Goal: Complete application form: Complete application form

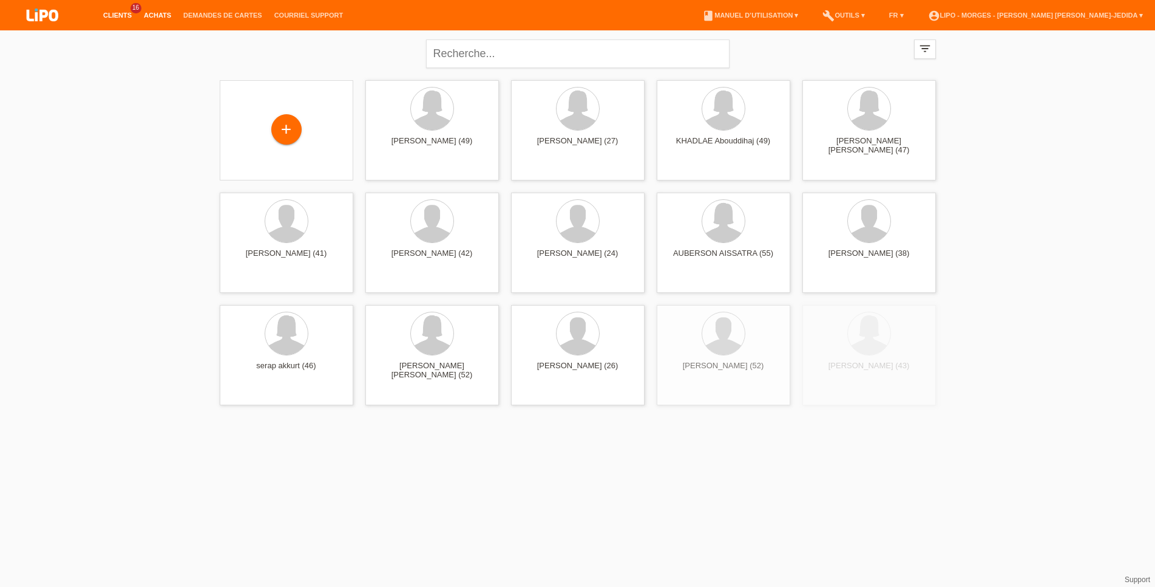
click at [158, 19] on li "Achats" at bounding box center [157, 15] width 39 height 31
click at [158, 12] on li "Achats" at bounding box center [157, 15] width 39 height 31
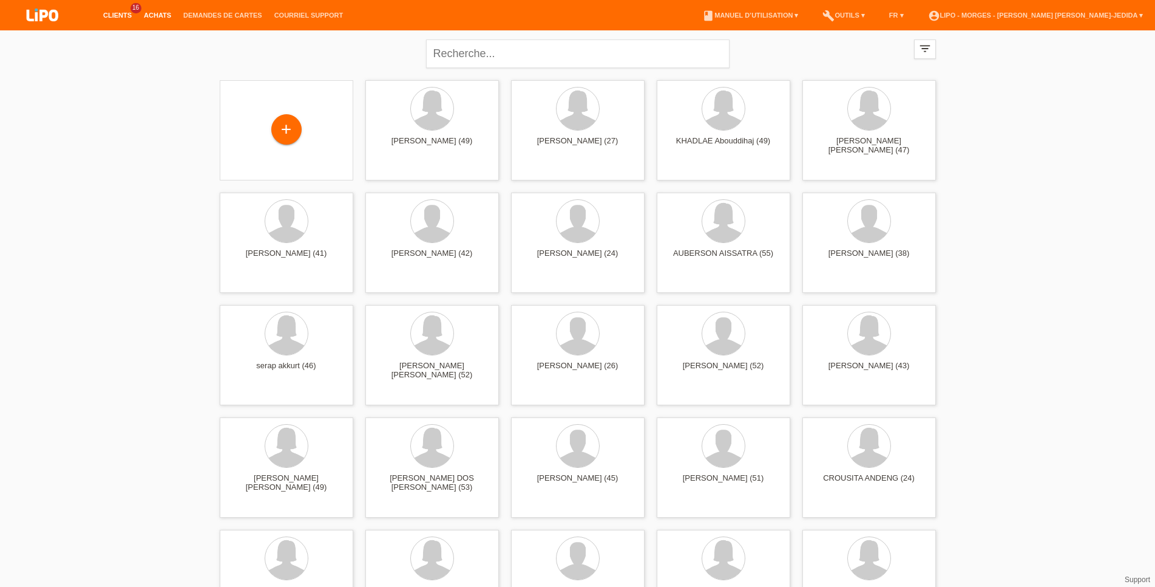
click at [162, 16] on link "Achats" at bounding box center [157, 15] width 39 height 7
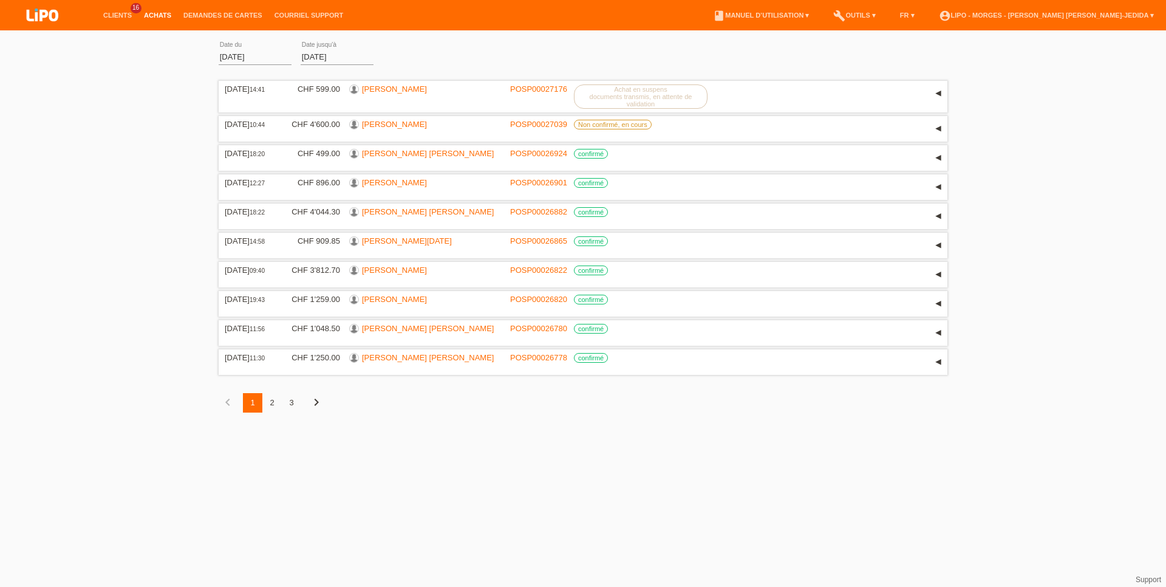
click at [123, 10] on li "Clients 16" at bounding box center [117, 15] width 41 height 31
click at [122, 13] on link "Clients" at bounding box center [117, 15] width 41 height 7
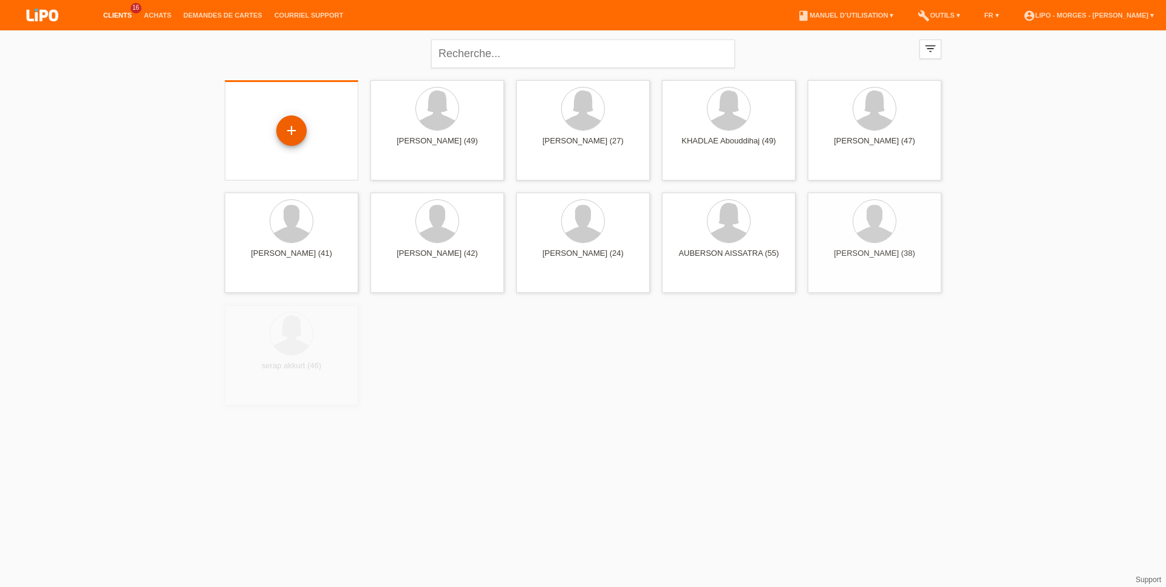
click at [291, 131] on div "+" at bounding box center [291, 130] width 30 height 30
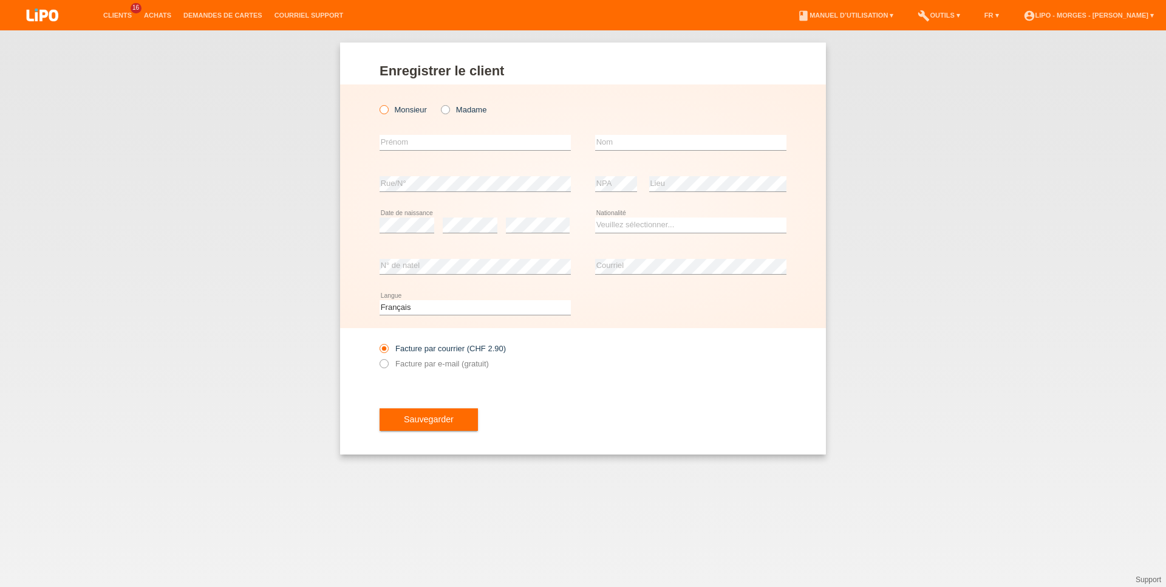
click at [394, 114] on label "Monsieur" at bounding box center [402, 109] width 47 height 9
click at [387, 113] on input "Monsieur" at bounding box center [383, 109] width 8 height 8
radio input "true"
click at [392, 139] on input "text" at bounding box center [474, 142] width 191 height 15
type input "[PERSON_NAME]"
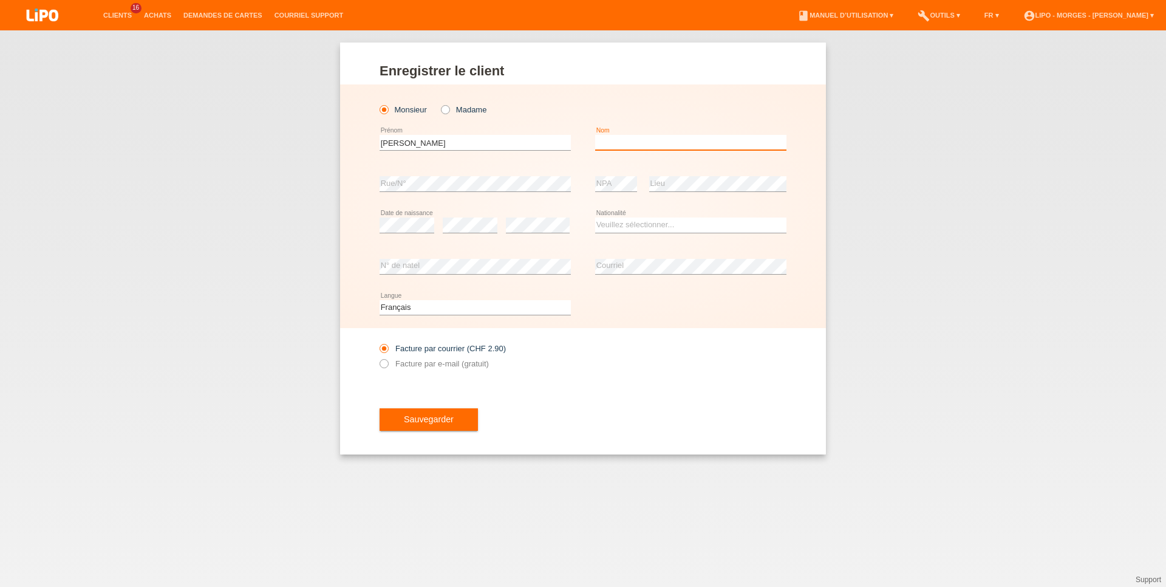
click at [629, 146] on input "text" at bounding box center [690, 142] width 191 height 15
type input "[PERSON_NAME]"
click at [595, 217] on select "Veuillez sélectionner... Suisse Allemagne Autriche Liechtenstein ------------ A…" at bounding box center [690, 224] width 191 height 15
select select "AF"
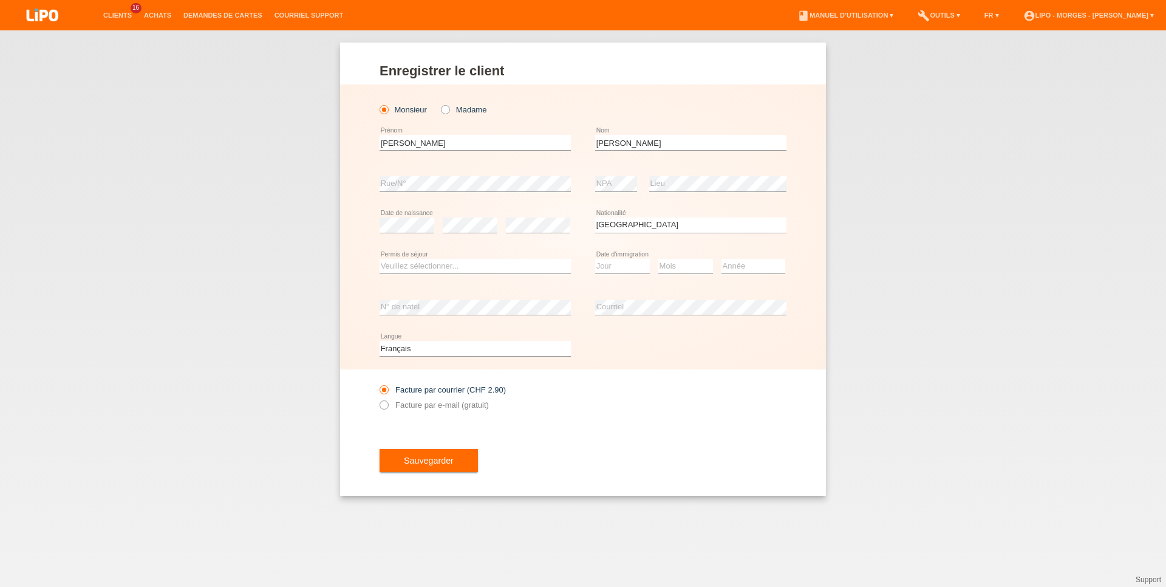
click at [456, 256] on div "Veuillez sélectionner... C B B - Statut de réfugié Autre error Permis de séjour" at bounding box center [474, 266] width 191 height 41
click at [451, 256] on div "Veuillez sélectionner... C B B - Statut de réfugié Autre error Permis de séjour" at bounding box center [474, 266] width 191 height 41
click at [379, 259] on select "Veuillez sélectionner... C B B - Statut de réfugié Autre" at bounding box center [474, 266] width 191 height 15
select select "B"
click at [0, 0] on option "B" at bounding box center [0, 0] width 0 height 0
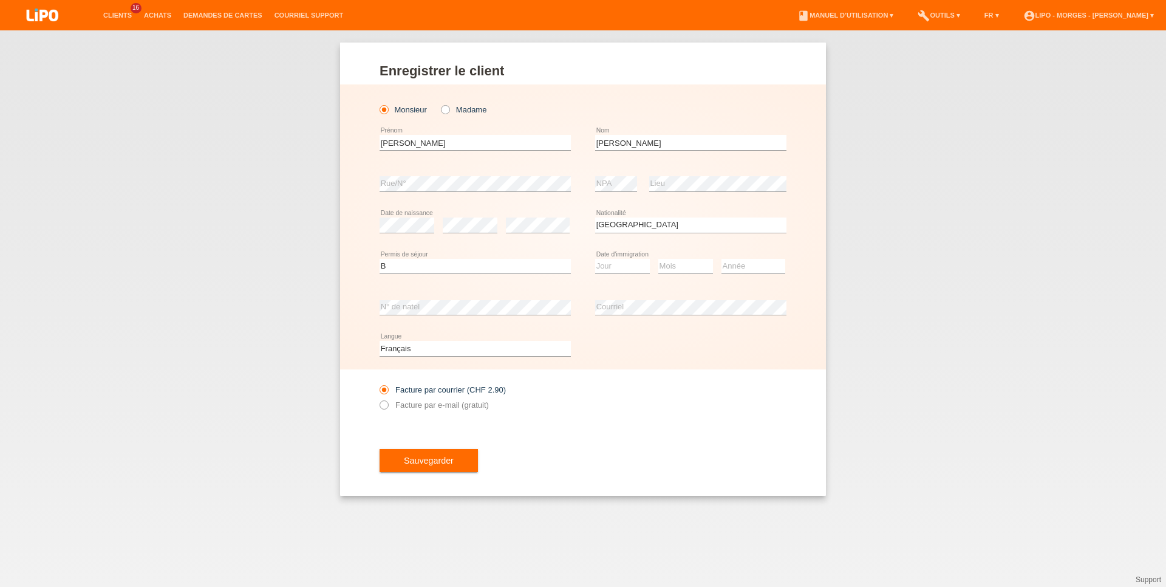
click at [610, 275] on div "Jour 01 02 03 04 05 06 07 08 09 10 11 12 13 14 15 16" at bounding box center [622, 266] width 55 height 41
click at [595, 259] on select "Jour 01 02 03 04 05 06 07 08 09 10 11" at bounding box center [622, 266] width 55 height 15
select select "05"
click at [658, 259] on select "Mois 01 02 03 04 05 06 07 08 09 10 11" at bounding box center [685, 266] width 55 height 15
select select "08"
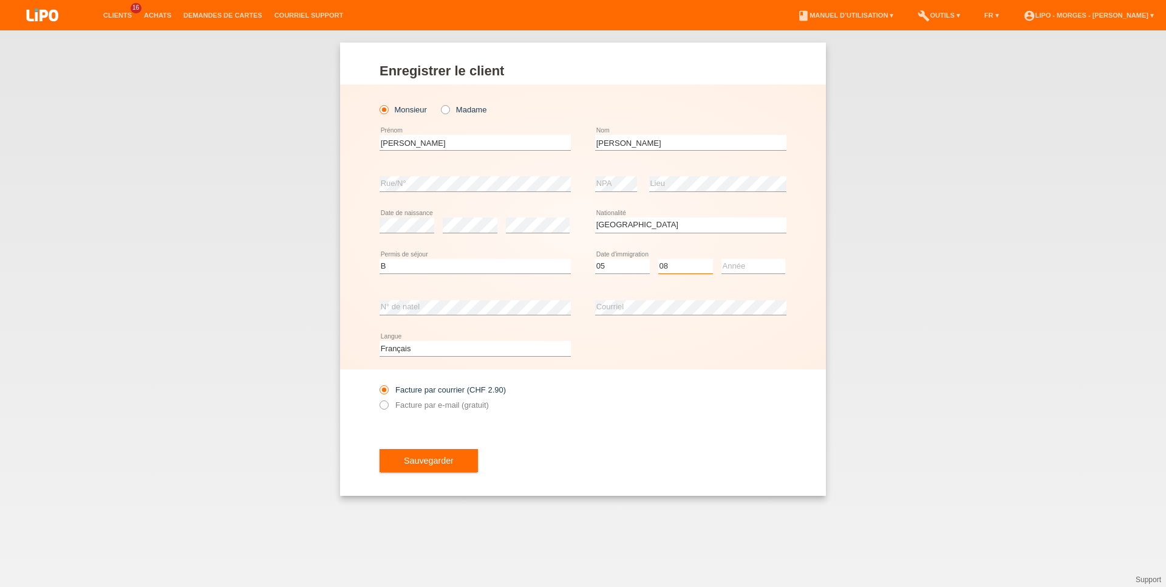
click at [0, 0] on option "08" at bounding box center [0, 0] width 0 height 0
click at [721, 259] on select "Année 2025 2024 2023 2022 2021 2020 2019 2018 2017 2016 2015 2014 2013 2012 201…" at bounding box center [753, 266] width 64 height 15
select select "2013"
drag, startPoint x: 453, startPoint y: 412, endPoint x: 390, endPoint y: 381, distance: 69.8
click at [452, 412] on div "Facture par courrier (CHF 2.90) Facture par e-mail (gratuit)" at bounding box center [474, 397] width 191 height 30
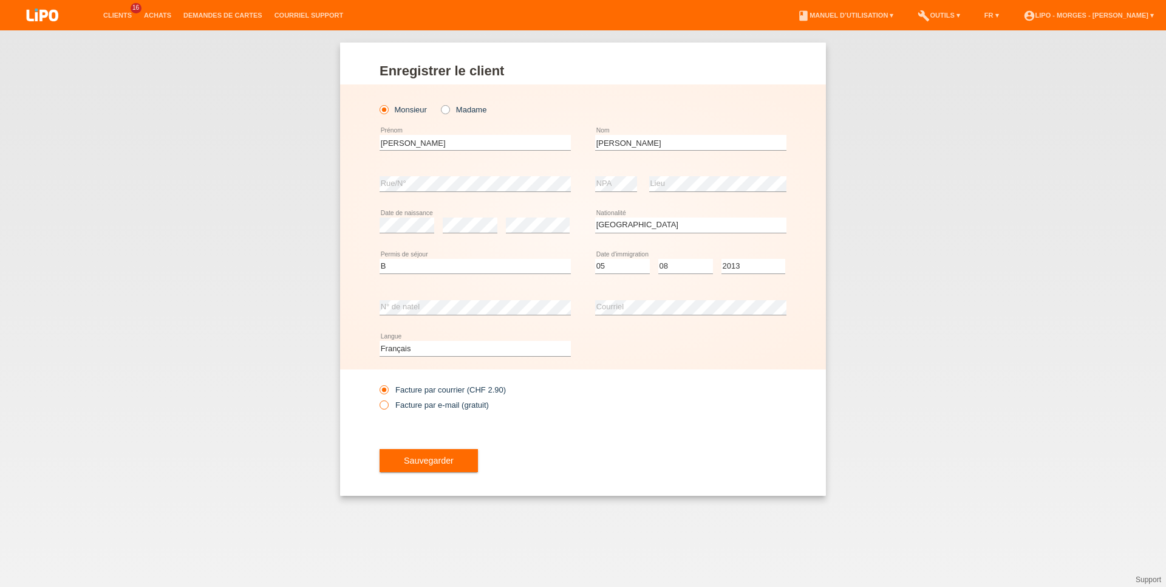
click at [402, 405] on label "Facture par e-mail (gratuit)" at bounding box center [433, 404] width 109 height 9
click at [387, 405] on input "Facture par e-mail (gratuit)" at bounding box center [383, 407] width 8 height 15
radio input "true"
click at [417, 468] on button "Sauvegarder" at bounding box center [428, 460] width 98 height 23
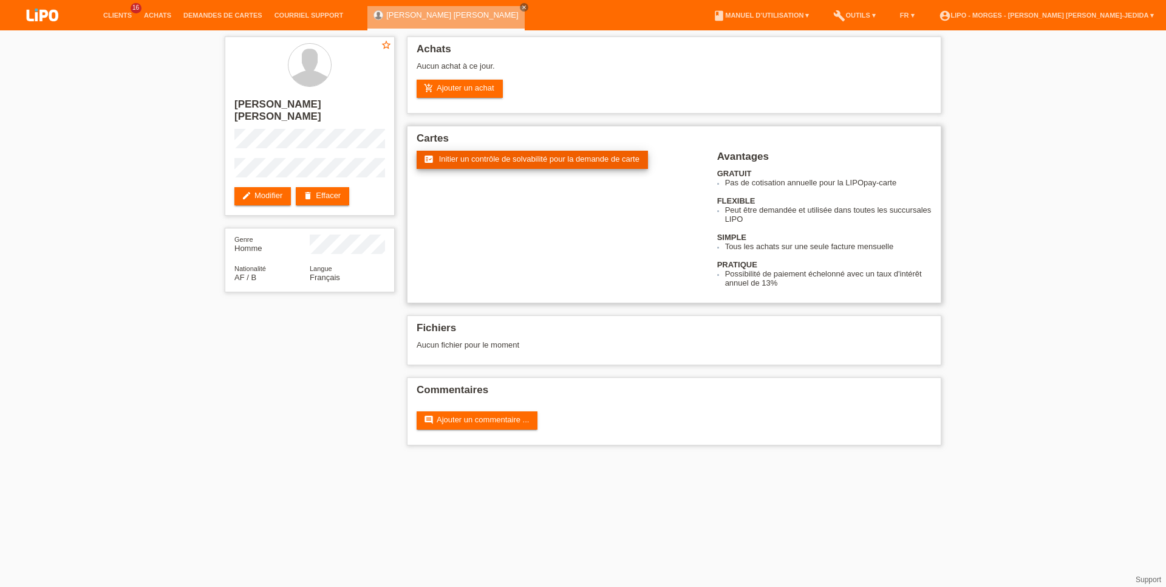
click at [509, 166] on link "fact_check Initier un contrôle de solvabilité pour la demande de carte" at bounding box center [532, 160] width 231 height 18
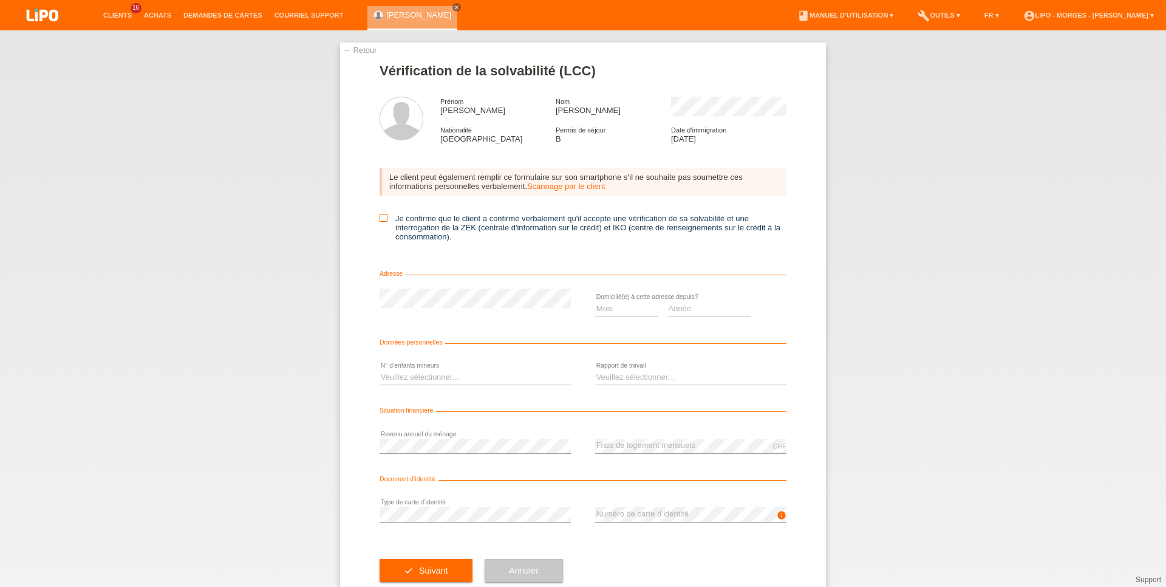
click at [380, 219] on icon at bounding box center [383, 218] width 8 height 8
click at [380, 219] on input "Je confirme que le client a confirmé verbalement qu'il accepte une vérification…" at bounding box center [383, 218] width 8 height 8
checkbox input "true"
click at [595, 301] on select "Mois 01 02 03 04 05 06 07 08 09 10" at bounding box center [626, 308] width 63 height 15
click at [667, 301] on select "Année 2025 2024 2023 2022 2021 2020 2019 2018 2017 2016 2015 2014 2013 2012 201…" at bounding box center [709, 308] width 84 height 15
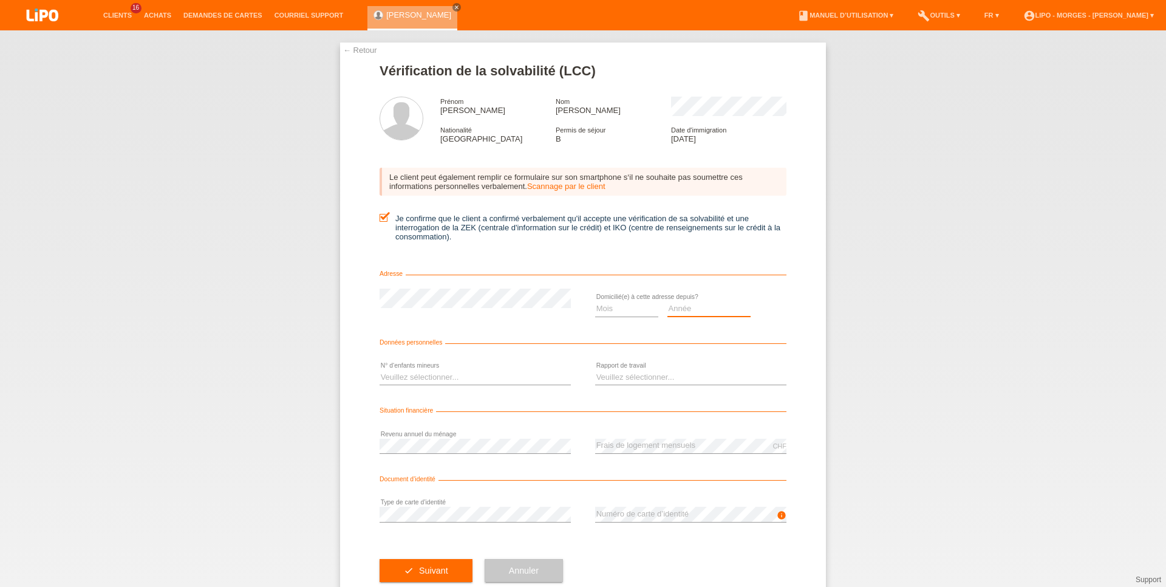
select select "2025"
click at [0, 0] on option "2025" at bounding box center [0, 0] width 0 height 0
click at [595, 301] on select "Mois 01 02 03 04 05 06 07 08 09 10" at bounding box center [626, 308] width 63 height 15
select select "03"
click at [0, 0] on option "03" at bounding box center [0, 0] width 0 height 0
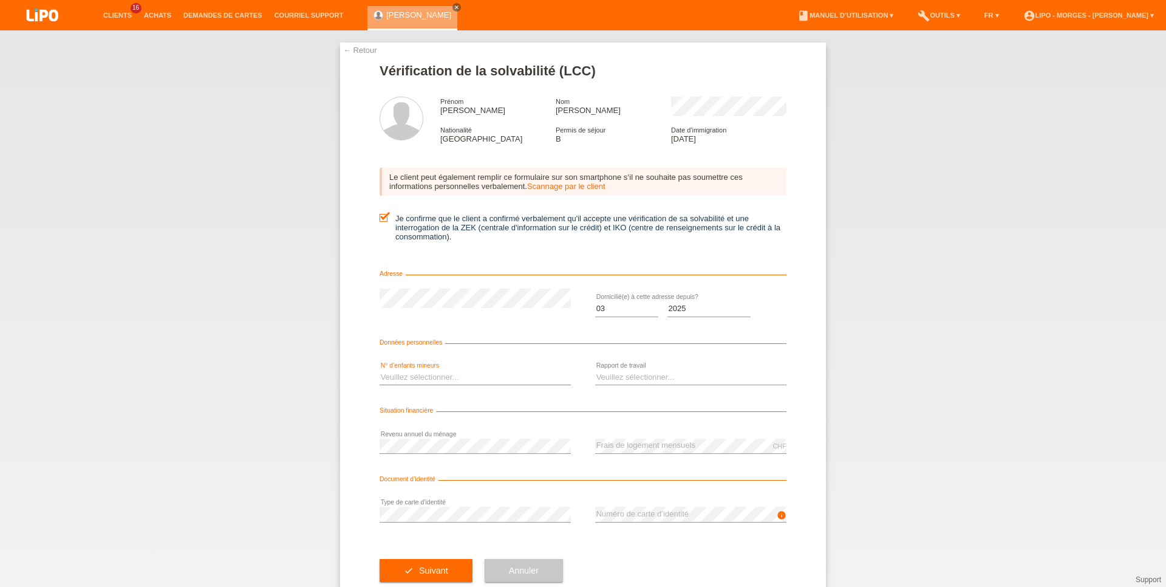
click at [379, 370] on select "Veuillez sélectionner... 0 1 2 3 4 5 6 7 8 9" at bounding box center [474, 377] width 191 height 15
select select "1"
click at [0, 0] on option "1" at bounding box center [0, 0] width 0 height 0
click at [595, 370] on select "Veuillez sélectionner... A durée indéterminée A durée déterminée Apprenti/étudi…" at bounding box center [690, 377] width 191 height 15
click at [0, 0] on option "A durée indéterminée" at bounding box center [0, 0] width 0 height 0
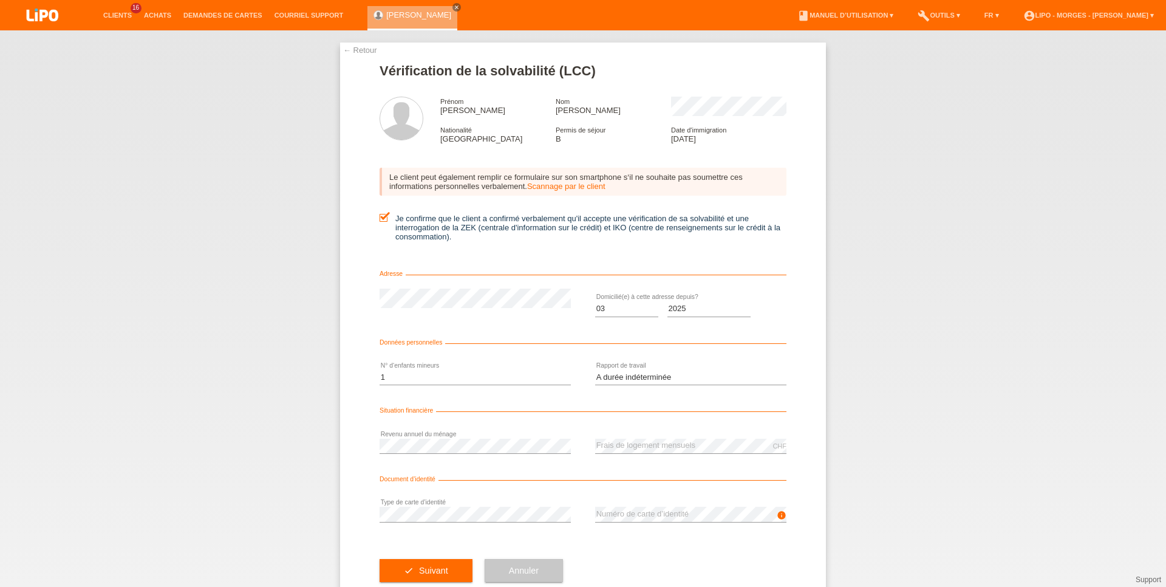
click at [434, 410] on form "Vérification de la solvabilité (LCC) Prénom mohamed ali Nom rashid Nationalité …" at bounding box center [582, 334] width 407 height 542
click at [641, 412] on span at bounding box center [582, 411] width 407 height 1
click at [595, 370] on select "Veuillez sélectionner... A durée indéterminée A durée déterminée Apprenti/étudi…" at bounding box center [690, 377] width 191 height 15
select select "UNEMPLOYED"
click at [0, 0] on option "Sans activité lucrative" at bounding box center [0, 0] width 0 height 0
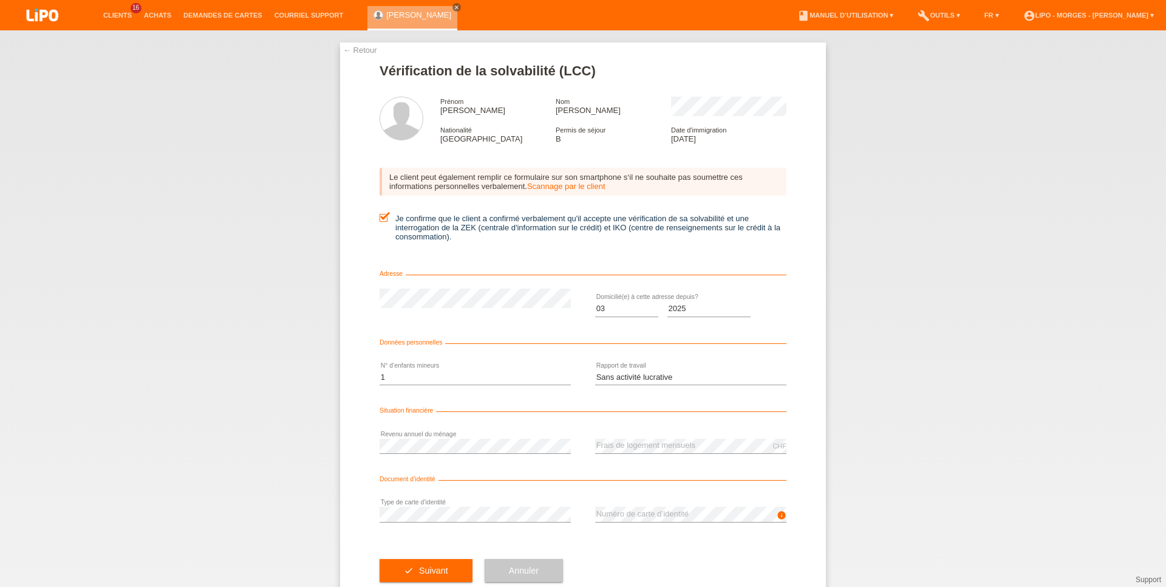
click at [438, 437] on div "error Revenu annuel du ménage" at bounding box center [474, 445] width 191 height 41
click at [415, 566] on button "check Suivant" at bounding box center [425, 570] width 93 height 23
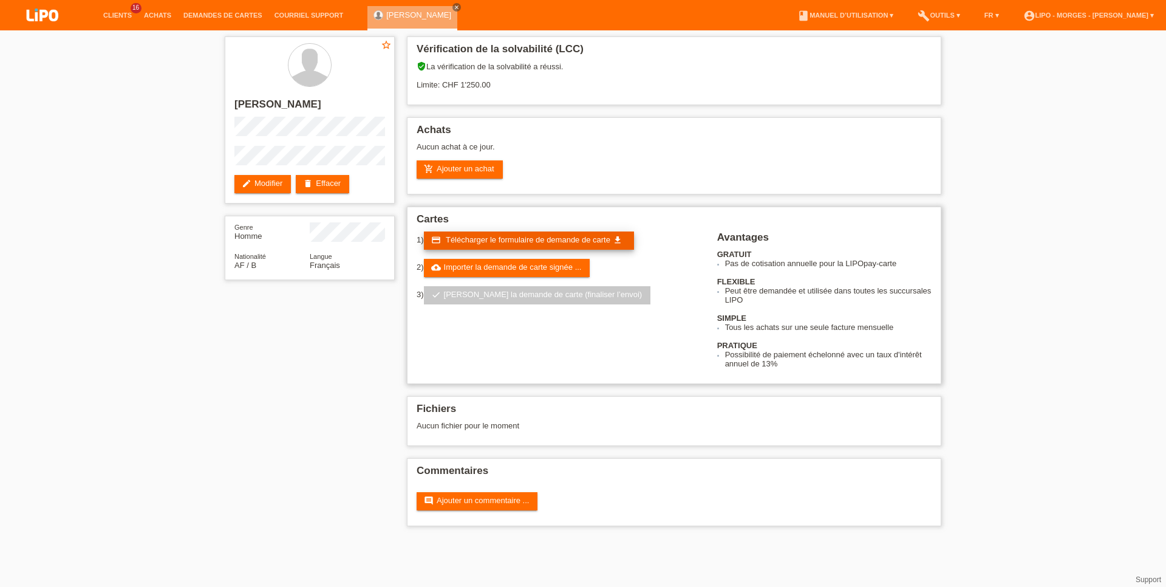
click at [460, 250] on link "credit_card Télécharger le formulaire de demande de carte get_app" at bounding box center [529, 240] width 210 height 18
click at [568, 271] on link "cloud_upload Importer la demande de carte signée ..." at bounding box center [507, 268] width 166 height 18
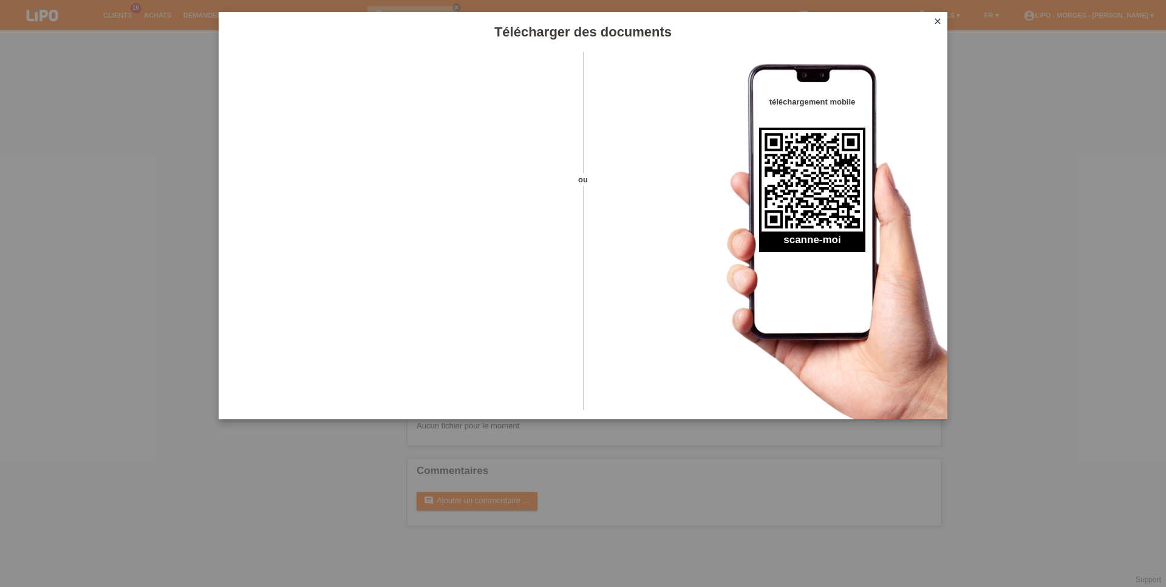
click at [936, 21] on icon "close" at bounding box center [938, 21] width 10 height 10
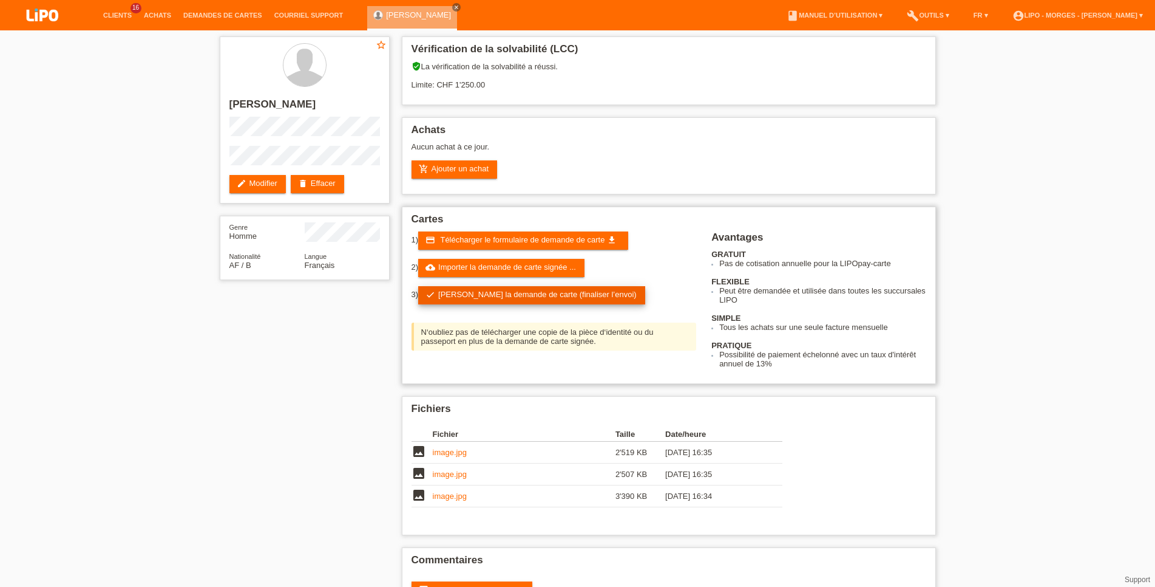
click at [466, 304] on link "check Soumettre la demande de carte (finaliser l’envoi)" at bounding box center [531, 295] width 227 height 18
